Goal: Task Accomplishment & Management: Complete application form

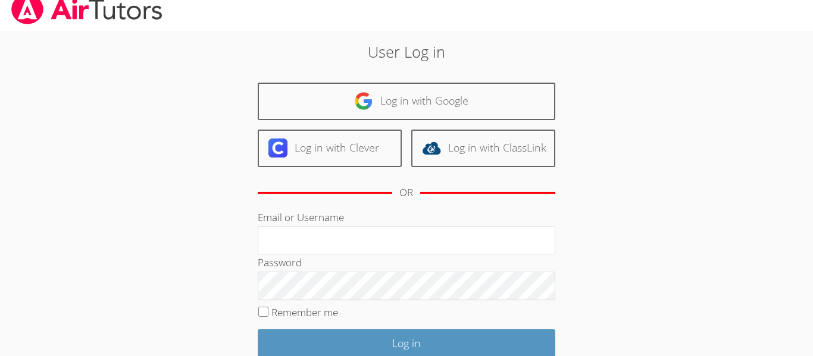
scroll to position [15, 0]
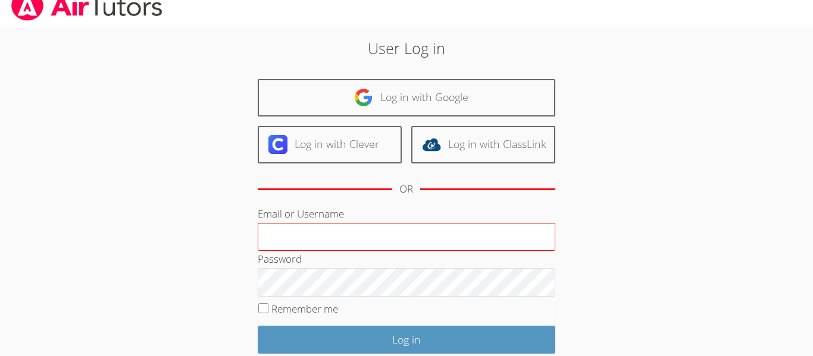
click at [361, 232] on input "Email or Username" at bounding box center [406, 237] width 297 height 29
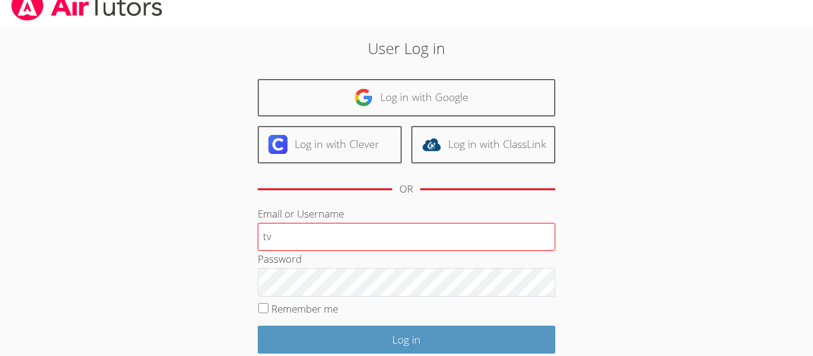
click at [356, 230] on input "tv" at bounding box center [406, 237] width 297 height 29
click at [354, 230] on input "tv" at bounding box center [406, 237] width 297 height 29
click at [285, 236] on input "tv" at bounding box center [406, 237] width 297 height 29
click at [265, 237] on input "tv" at bounding box center [406, 237] width 297 height 29
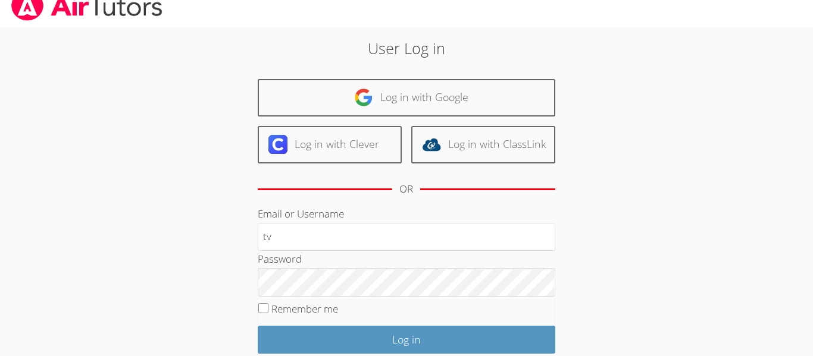
type input "tv"
